Goal: Task Accomplishment & Management: Manage account settings

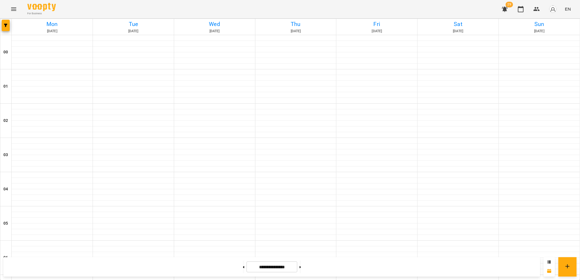
scroll to position [568, 0]
click at [505, 12] on icon "button" at bounding box center [505, 9] width 7 height 7
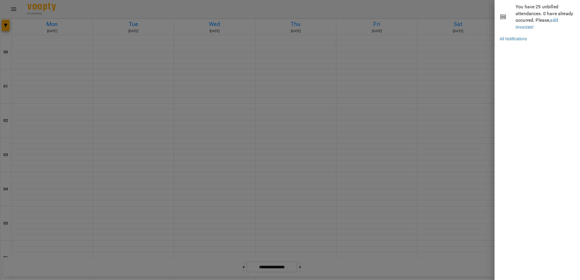
click at [463, 7] on div at bounding box center [290, 140] width 580 height 280
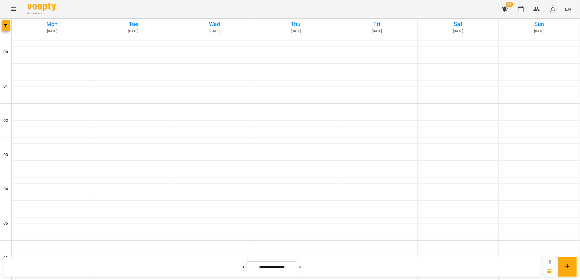
scroll to position [302, 0]
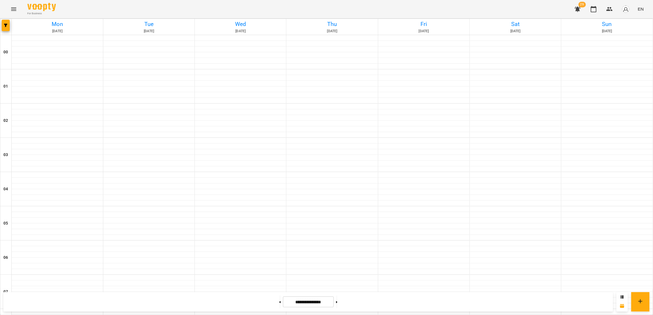
scroll to position [266, 0]
